Goal: Use online tool/utility: Utilize a website feature to perform a specific function

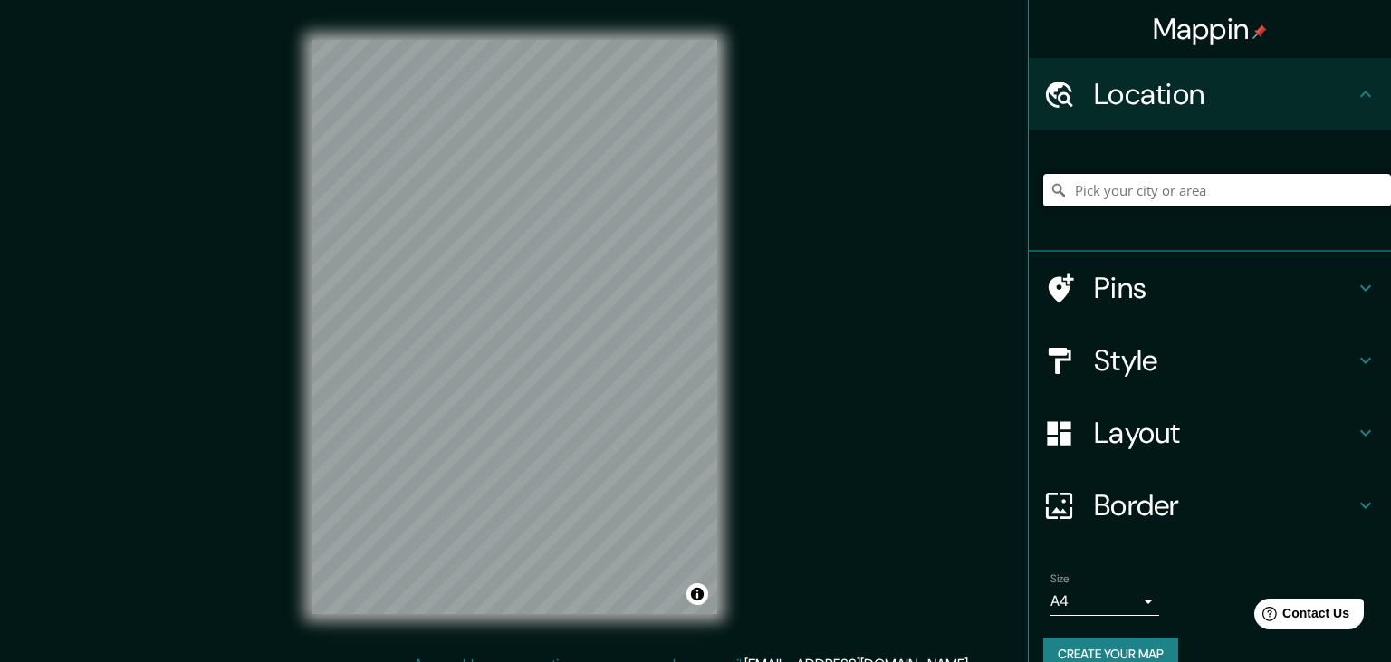
click at [1233, 197] on input "Pick your city or area" at bounding box center [1218, 190] width 348 height 33
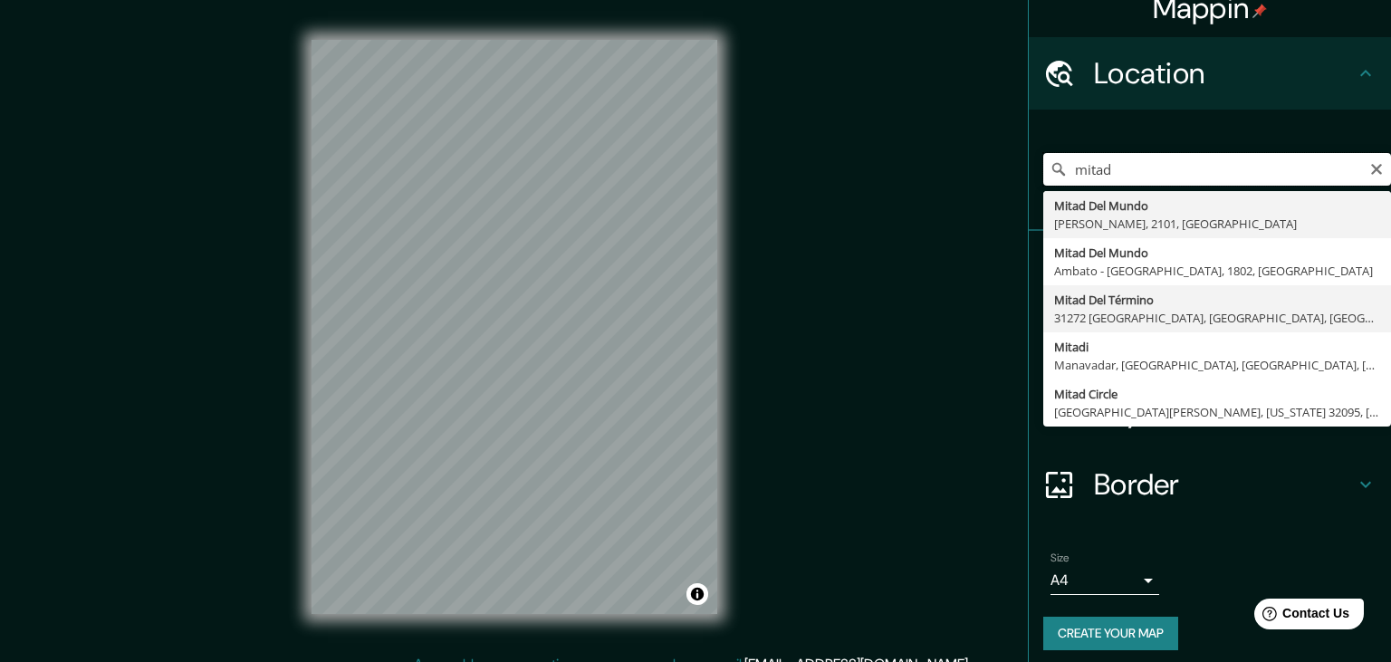
scroll to position [30, 0]
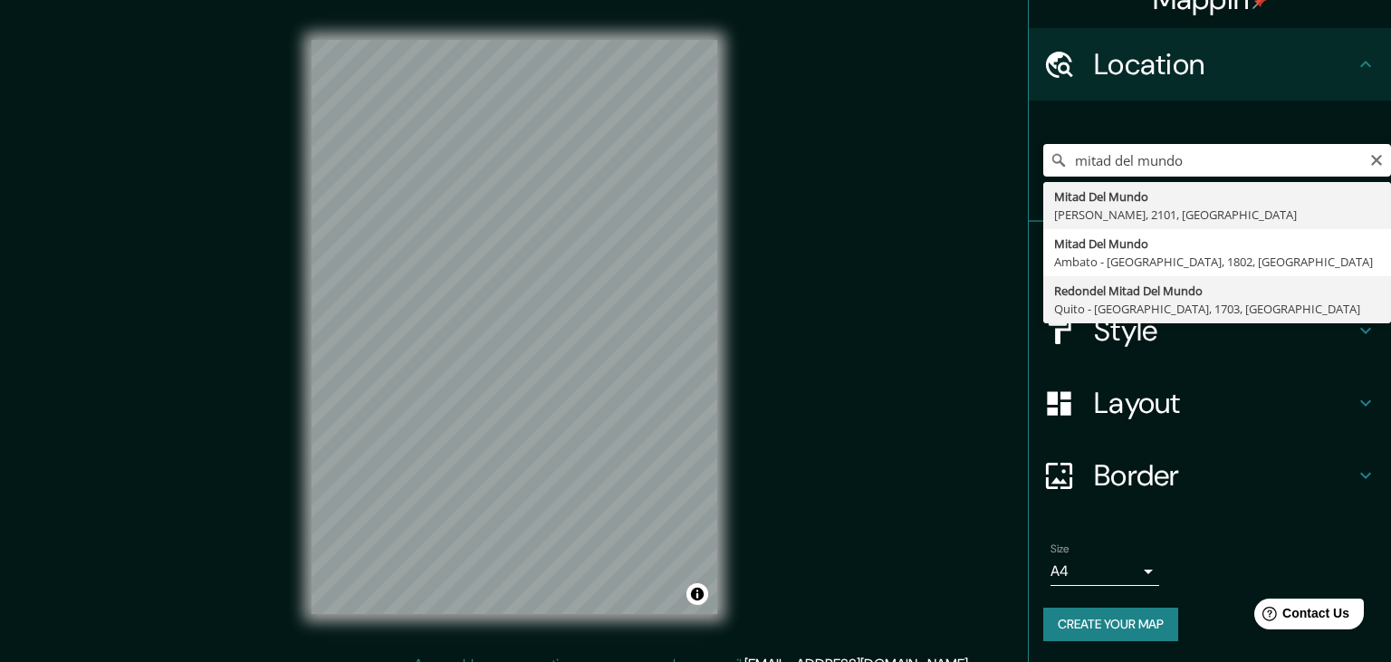
type input "Redondel Mitad Del Mundo, [GEOGRAPHIC_DATA] - Pichincha, 1703, [GEOGRAPHIC_DATA]"
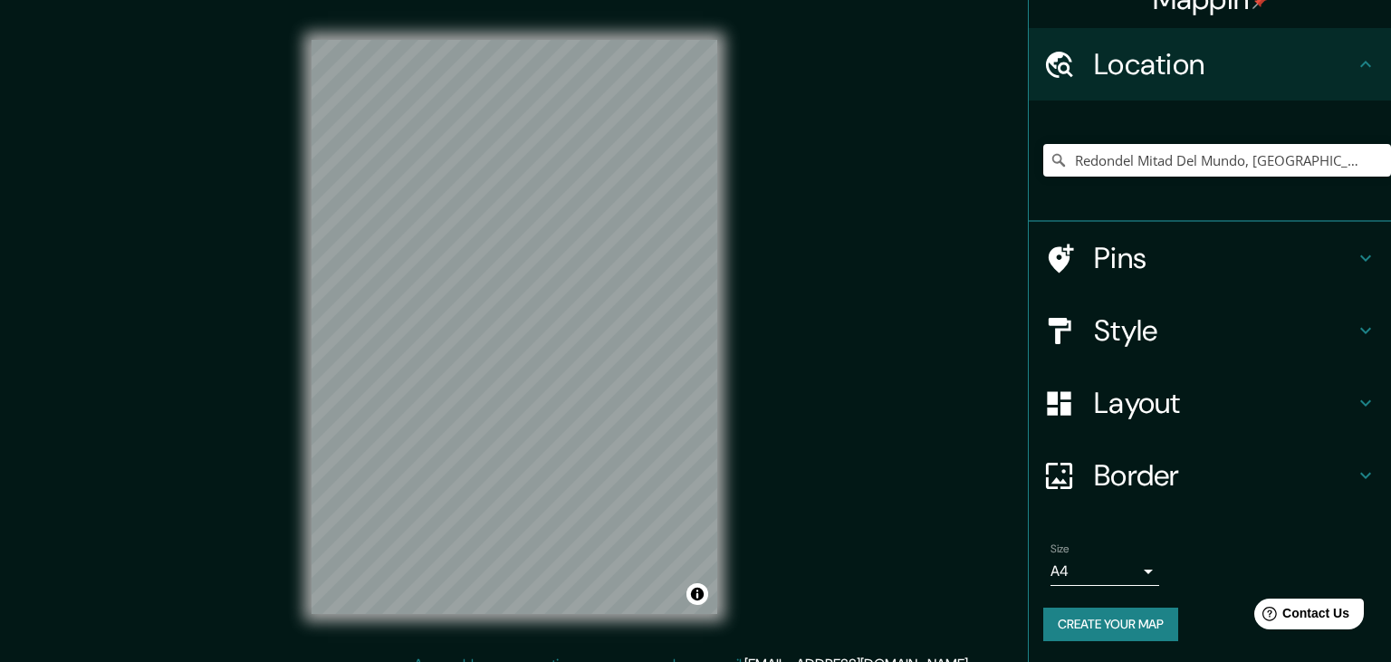
click at [1281, 335] on h4 "Style" at bounding box center [1224, 331] width 261 height 36
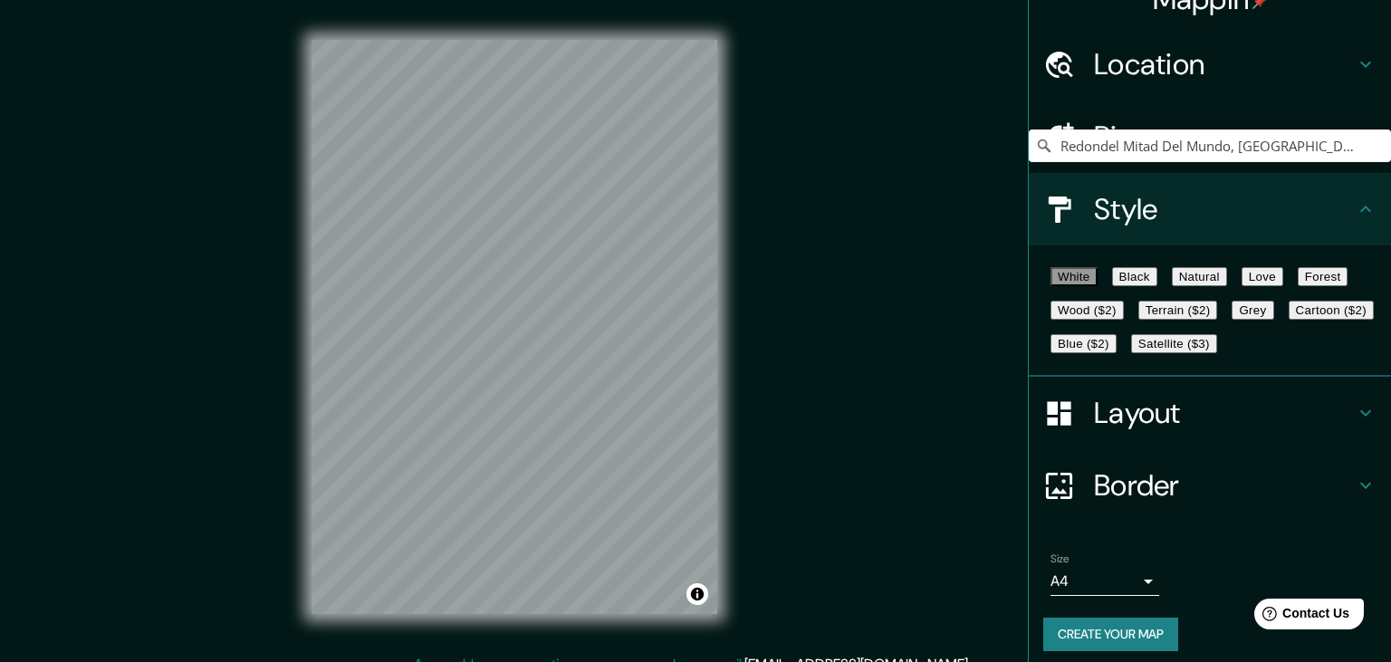
click at [1158, 286] on button "Black" at bounding box center [1134, 276] width 45 height 19
click at [1082, 285] on button "White" at bounding box center [1074, 276] width 47 height 19
click at [1158, 285] on button "Black" at bounding box center [1134, 276] width 45 height 19
click at [1227, 286] on button "Natural" at bounding box center [1199, 276] width 55 height 19
click at [1284, 286] on button "Love" at bounding box center [1263, 276] width 42 height 19
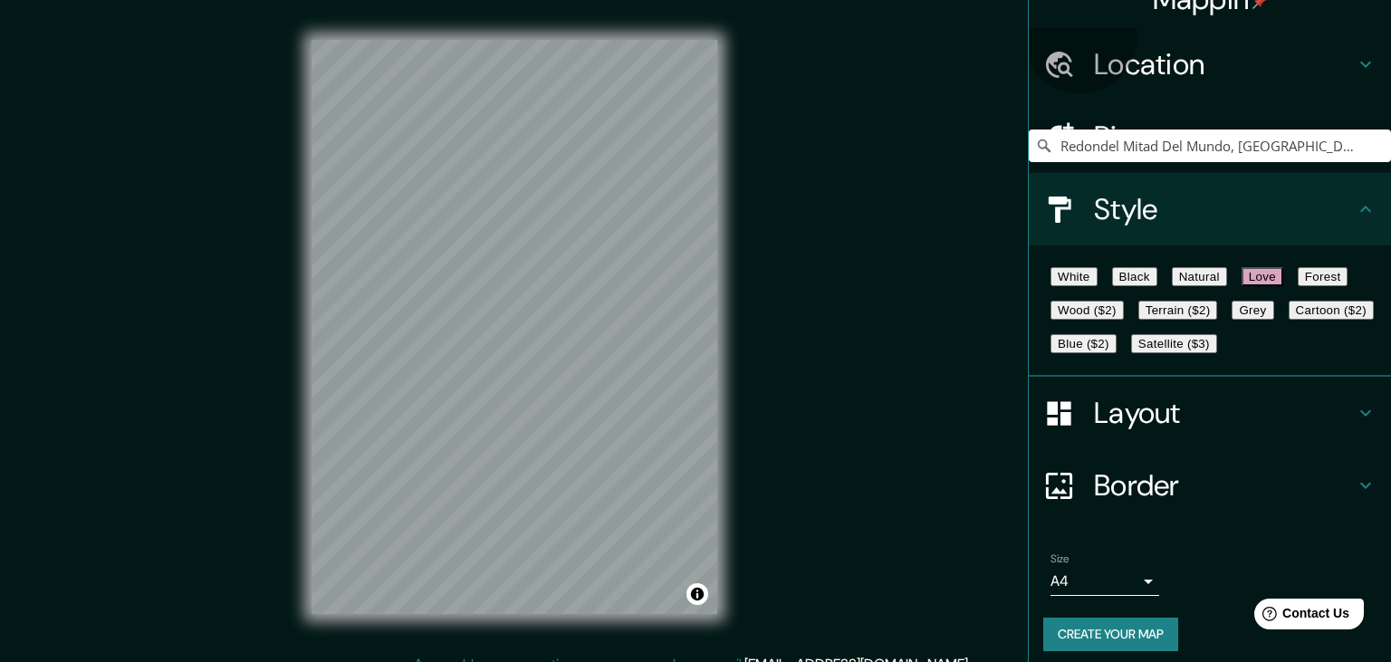
click at [1298, 286] on button "Forest" at bounding box center [1323, 276] width 51 height 19
click at [1362, 303] on div "White Black Natural Love Forest Wood ($2) Terrain ($2) Grey Cartoon ($2) Blue (…" at bounding box center [1218, 310] width 348 height 101
click at [1284, 286] on button "Love" at bounding box center [1263, 276] width 42 height 19
click at [1232, 320] on button "Grey" at bounding box center [1253, 310] width 42 height 19
click at [1124, 320] on button "Wood ($2)" at bounding box center [1087, 310] width 73 height 19
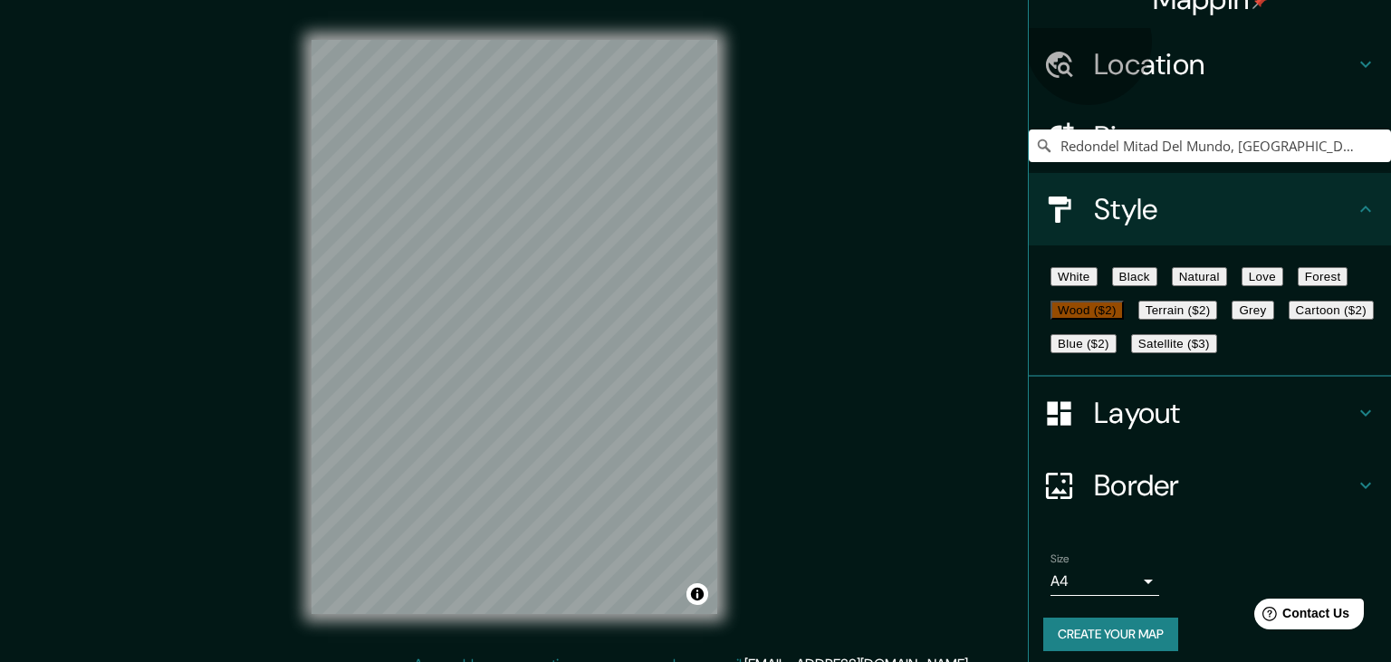
click at [1218, 320] on button "Terrain ($2)" at bounding box center [1179, 310] width 80 height 19
click at [1289, 320] on button "Cartoon ($2)" at bounding box center [1331, 310] width 85 height 19
click at [1117, 353] on button "Blue ($2)" at bounding box center [1084, 343] width 66 height 19
click at [1154, 282] on button "Black" at bounding box center [1134, 276] width 45 height 19
